Goal: Task Accomplishment & Management: Manage account settings

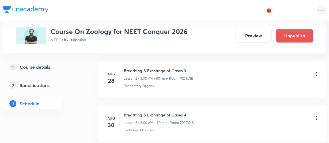
scroll to position [576, 0]
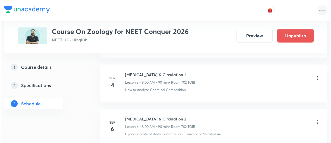
scroll to position [576, 0]
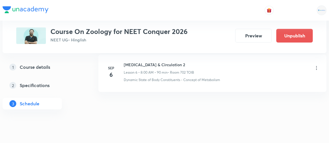
click at [316, 65] on icon at bounding box center [316, 68] width 6 height 6
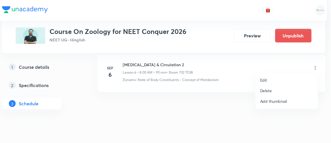
click at [265, 81] on p "Edit" at bounding box center [263, 80] width 7 height 6
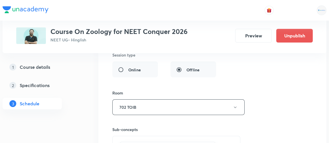
scroll to position [436, 0]
